Goal: Check status

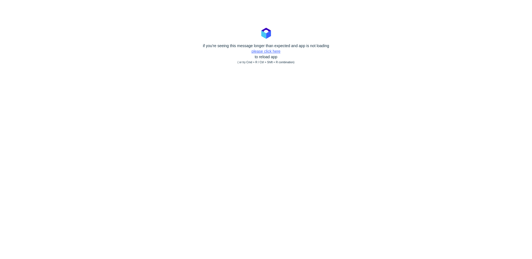
click at [266, 52] on link "please click here" at bounding box center [266, 51] width 29 height 4
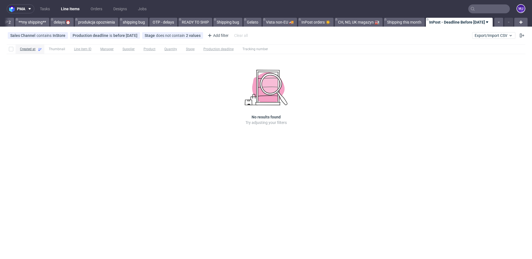
scroll to position [0, 988]
click at [400, 32] on div "Sales Channel contains InStore Production deadline is before [DATE] Stage does …" at bounding box center [266, 35] width 532 height 13
click at [323, 37] on div "Sales Channel contains InStore Production deadline is before [DATE] Stage does …" at bounding box center [266, 35] width 532 height 13
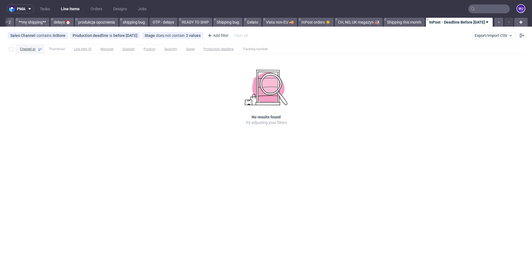
click at [331, 35] on div "Sales Channel contains InStore Production deadline is before [DATE] Stage does …" at bounding box center [266, 35] width 532 height 13
click at [307, 38] on div "Sales Channel contains InStore Production deadline is before [DATE] Stage does …" at bounding box center [266, 35] width 532 height 13
